Goal: Information Seeking & Learning: Learn about a topic

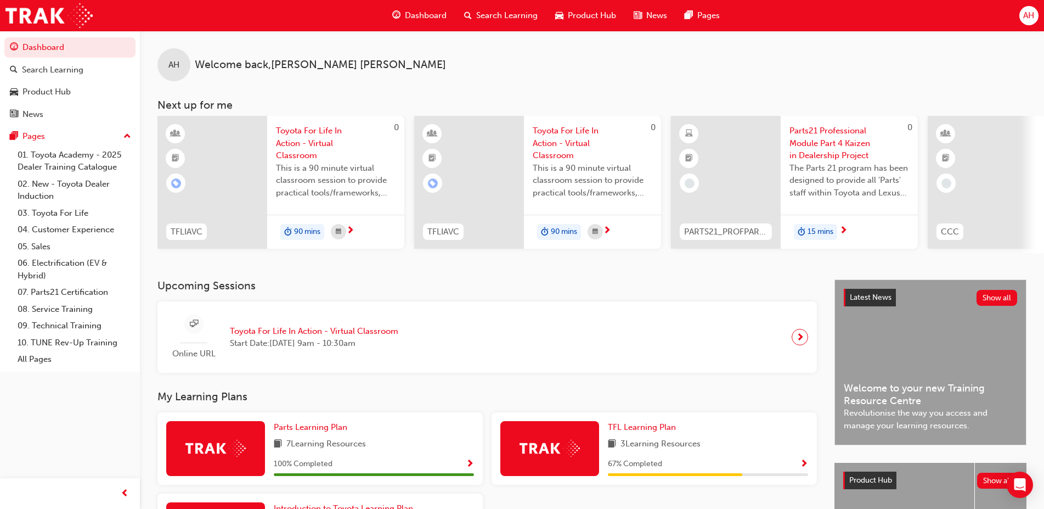
click at [828, 145] on span "Parts21 Professional Module Part 4 Kaizen in Dealership Project" at bounding box center [850, 143] width 120 height 37
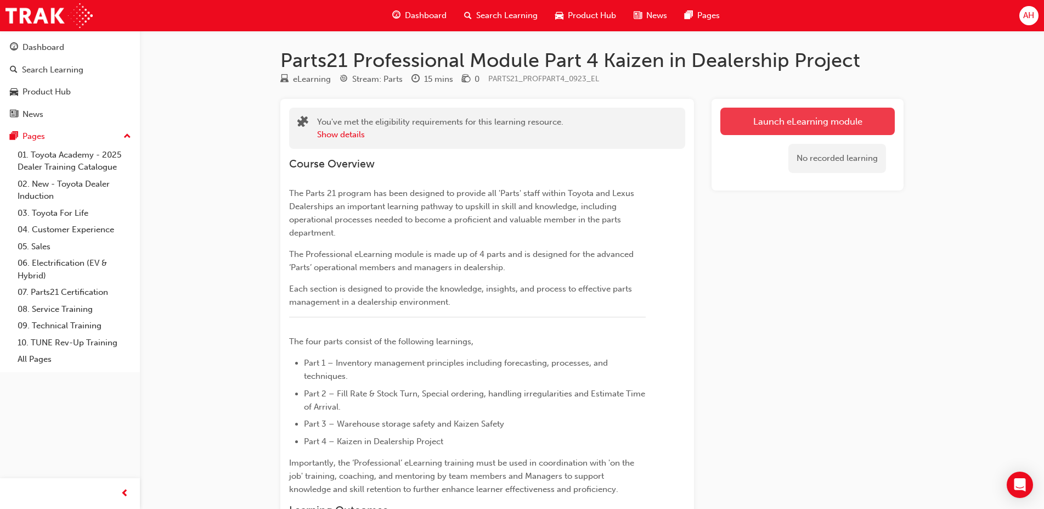
click at [798, 123] on link "Launch eLearning module" at bounding box center [808, 121] width 175 height 27
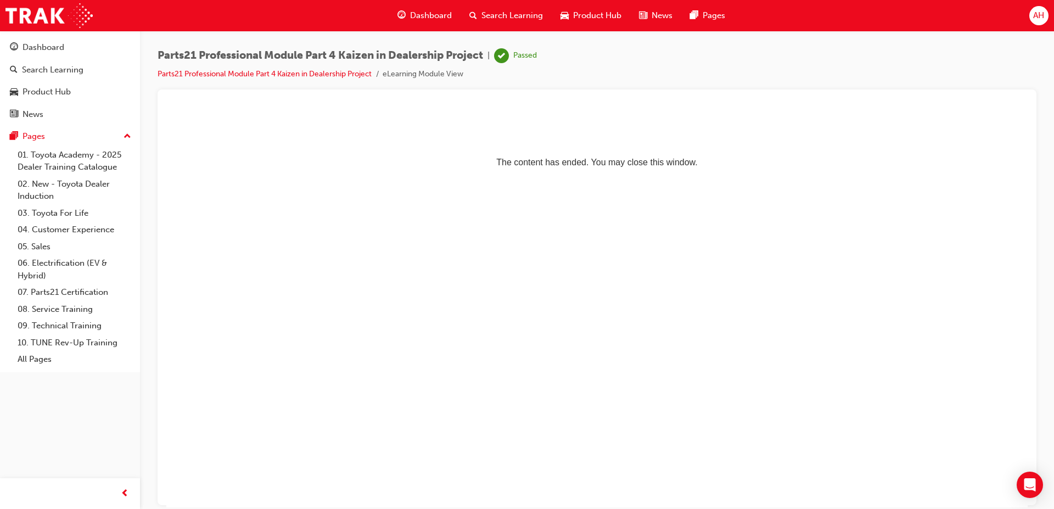
click at [416, 13] on span "Dashboard" at bounding box center [431, 15] width 42 height 13
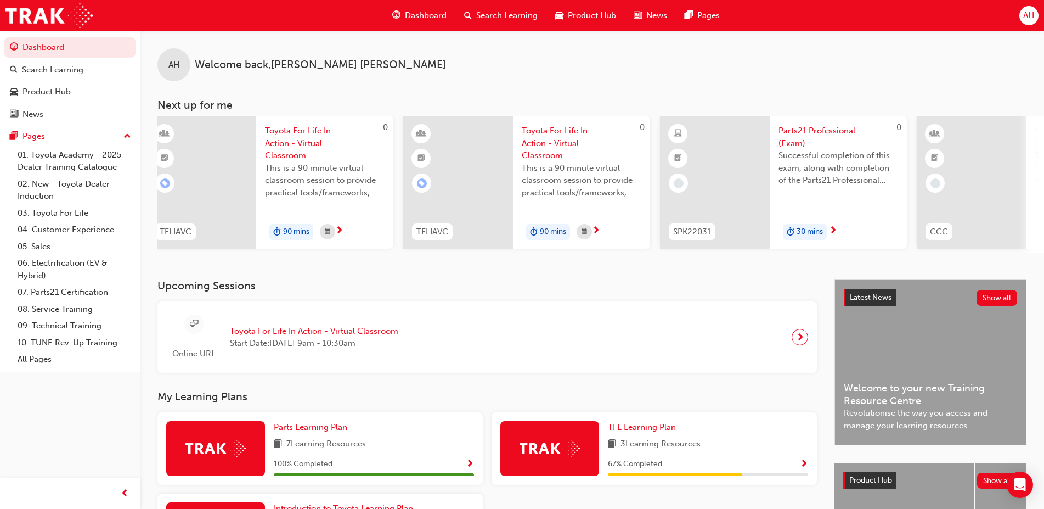
scroll to position [0, 7]
click at [584, 279] on div "AH Welcome back , [PERSON_NAME] Next up for me 0 TFLIAVC Toyota For Life In Act…" at bounding box center [592, 155] width 904 height 249
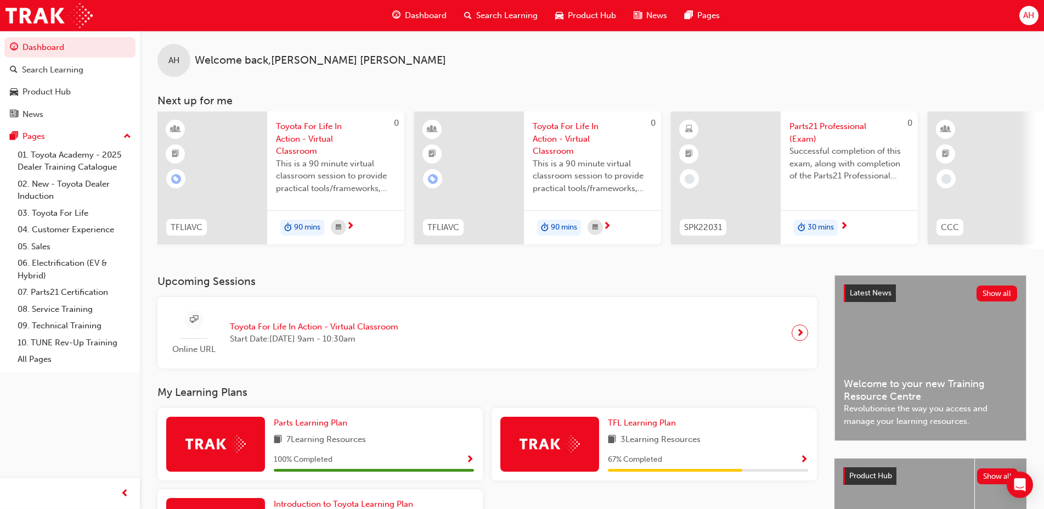
scroll to position [0, 0]
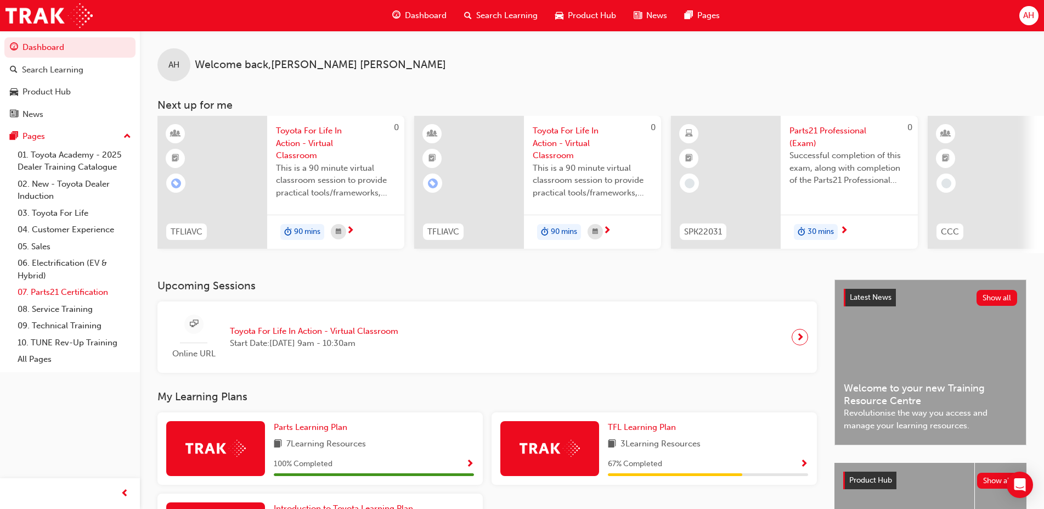
click at [72, 287] on link "07. Parts21 Certification" at bounding box center [74, 292] width 122 height 17
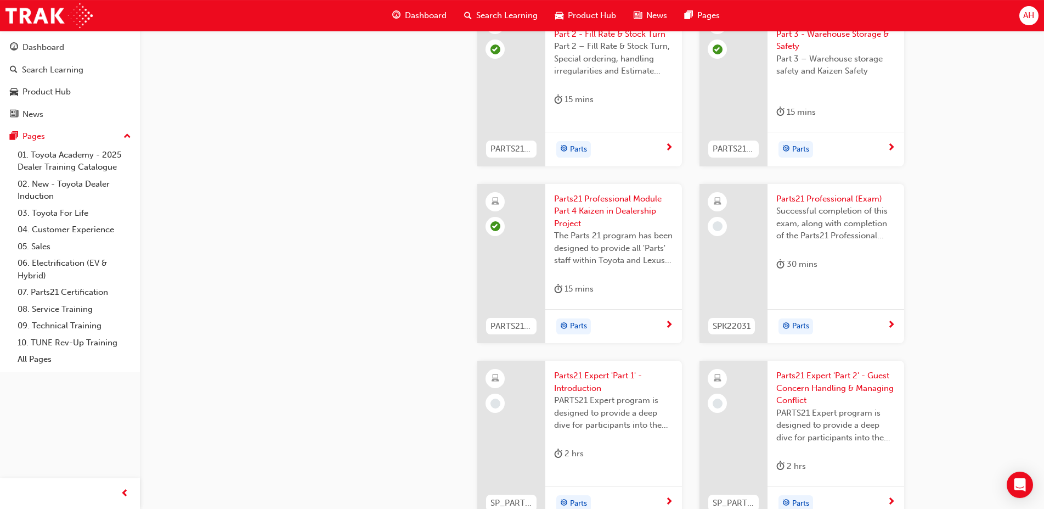
scroll to position [1903, 0]
click at [808, 206] on span "Successful completion of this exam, along with completion of the Parts21 Profes…" at bounding box center [836, 221] width 119 height 37
